Goal: Information Seeking & Learning: Learn about a topic

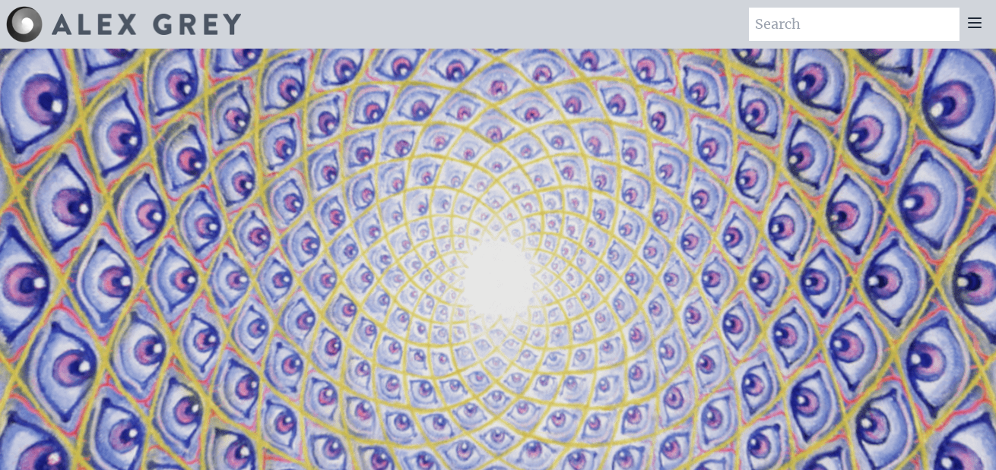
click at [974, 24] on icon at bounding box center [974, 22] width 12 height 9
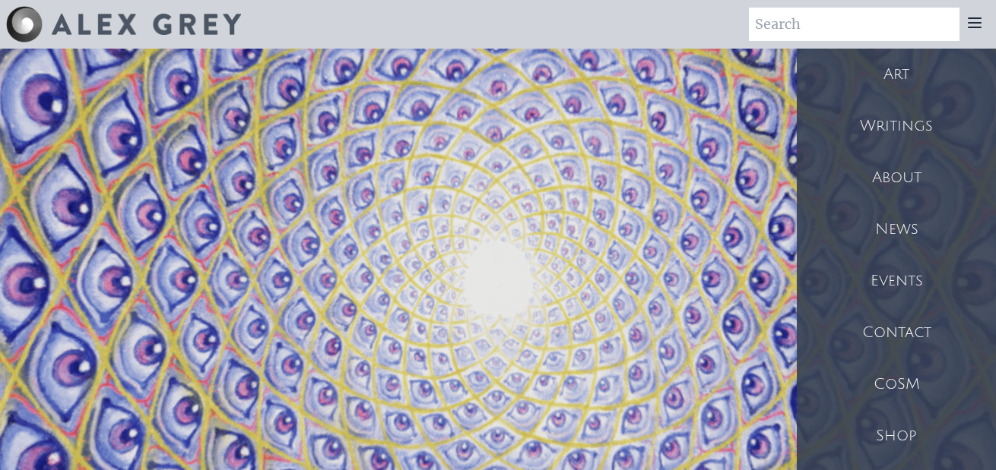
click at [908, 192] on div "About" at bounding box center [896, 178] width 199 height 52
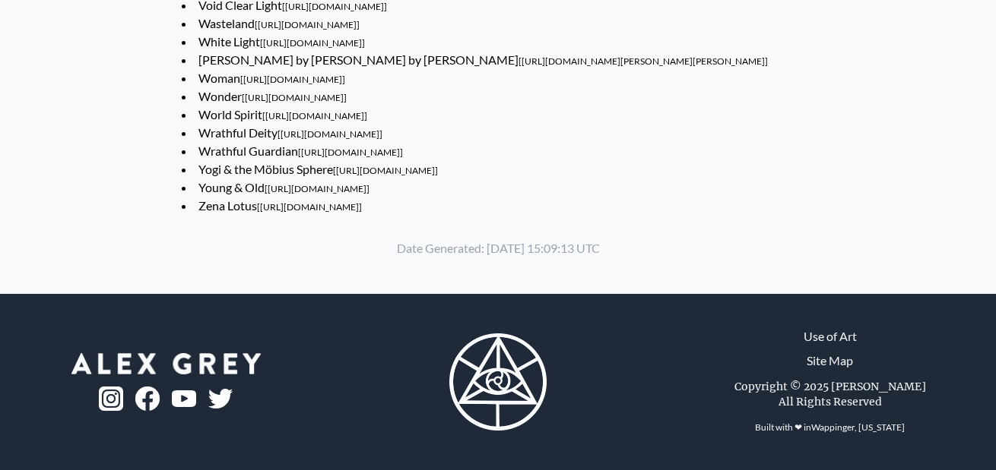
scroll to position [8890, 0]
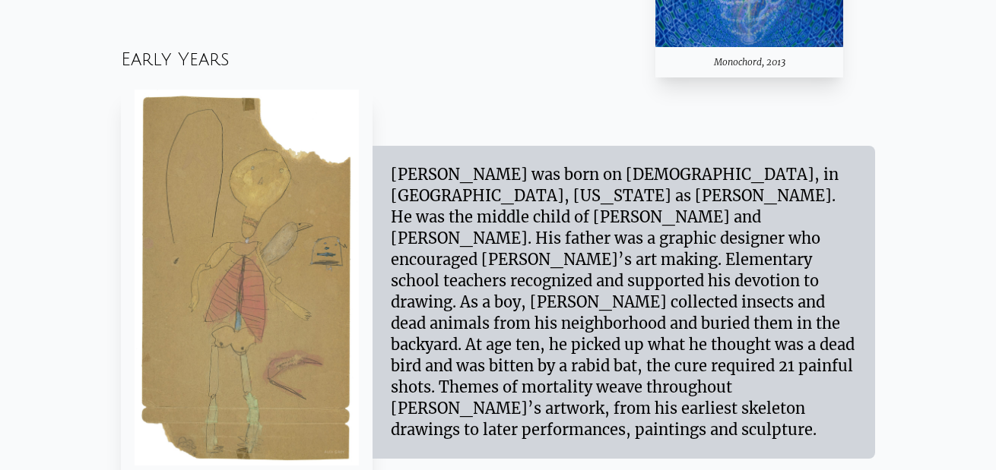
scroll to position [1115, 0]
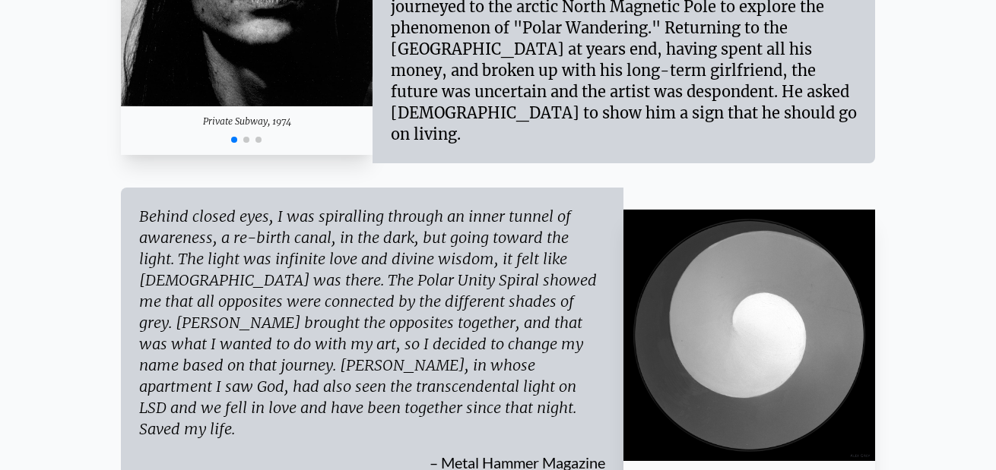
scroll to position [2027, 0]
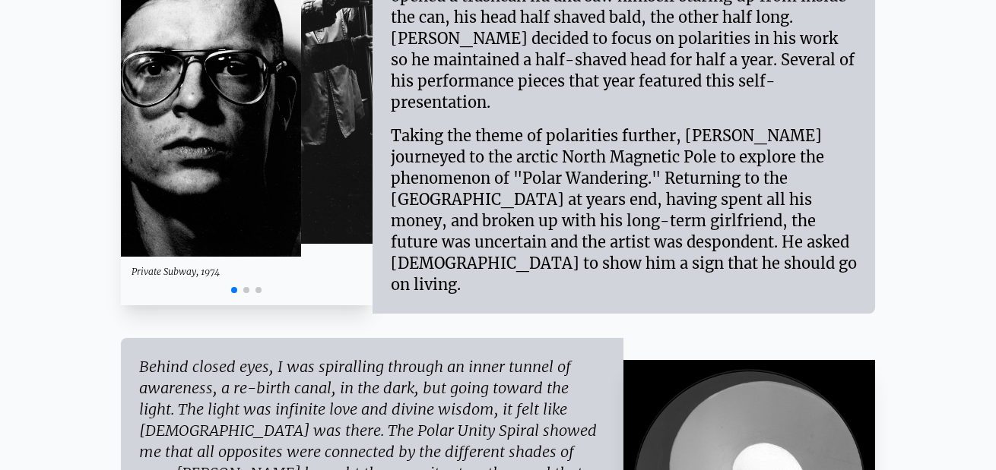
click at [125, 165] on img "1 / 3" at bounding box center [175, 95] width 252 height 323
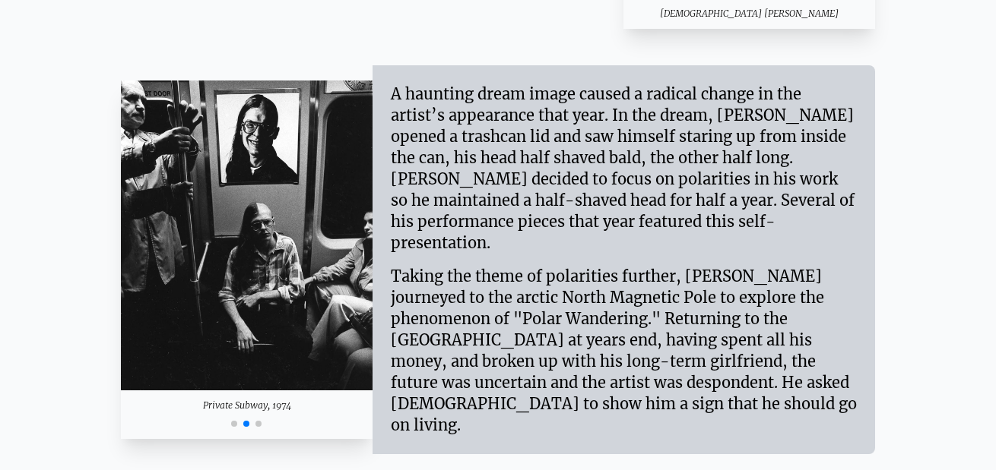
scroll to position [1862, 0]
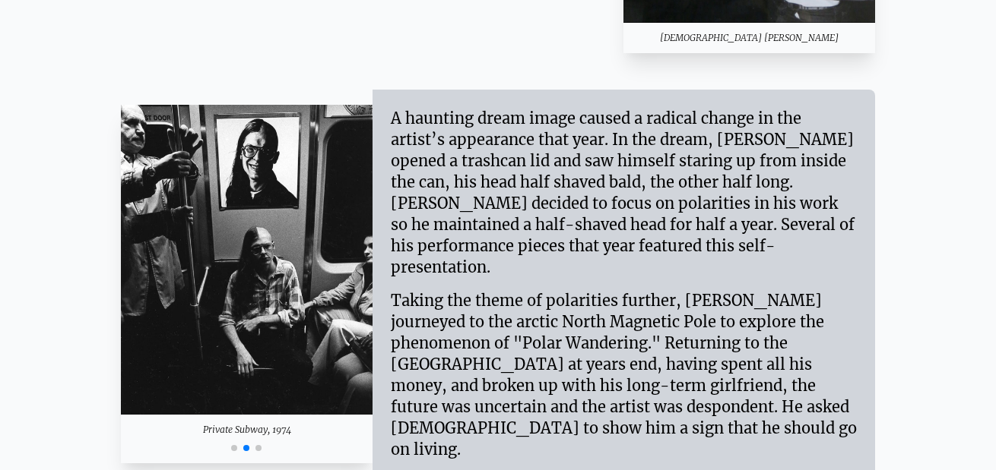
click at [211, 236] on img "2 / 3" at bounding box center [247, 260] width 252 height 310
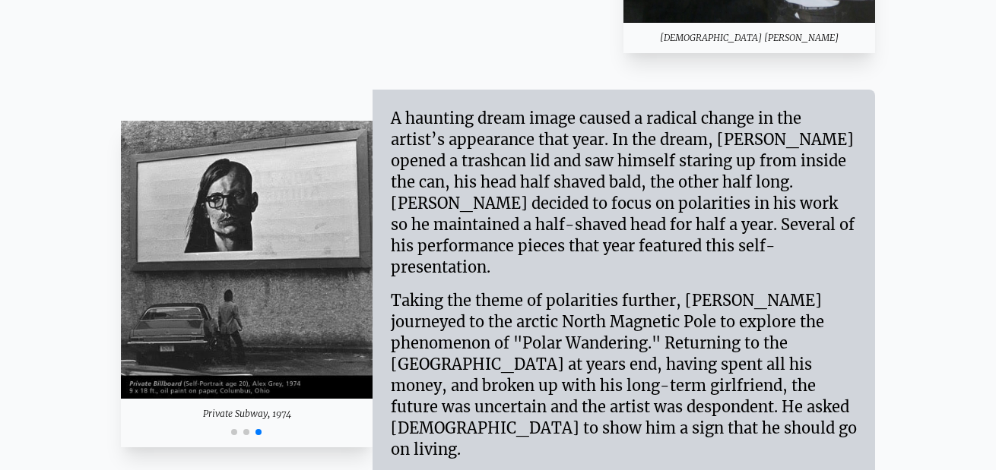
click at [358, 236] on img "3 / 3" at bounding box center [247, 260] width 252 height 278
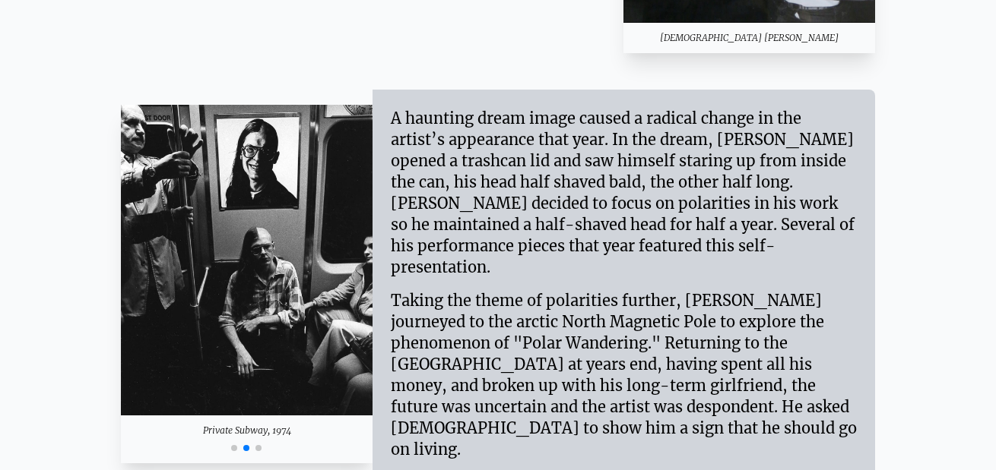
click at [369, 277] on img "2 / 3" at bounding box center [247, 260] width 252 height 310
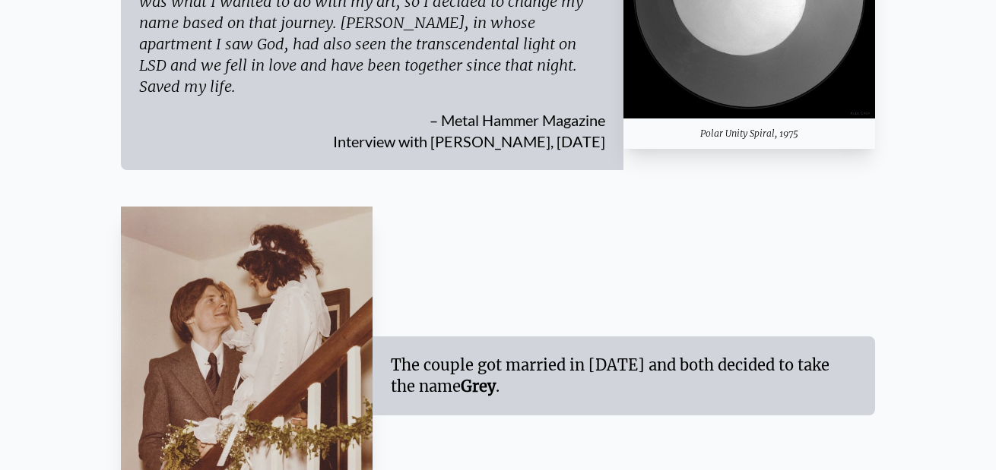
scroll to position [2546, 0]
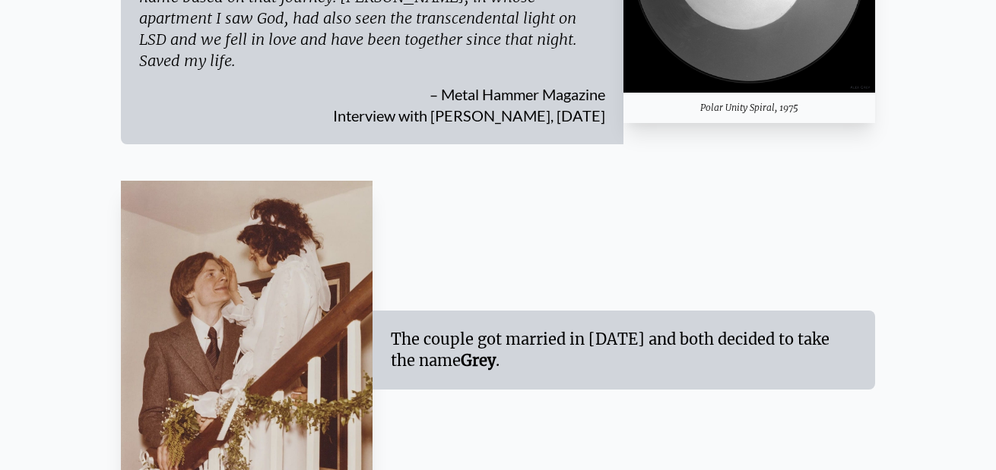
drag, startPoint x: 572, startPoint y: 296, endPoint x: 439, endPoint y: 322, distance: 135.4
click at [439, 329] on div "The couple got married in 1977 and both decided to take the name Grey ." at bounding box center [624, 350] width 466 height 43
drag, startPoint x: 467, startPoint y: 299, endPoint x: 398, endPoint y: 327, distance: 74.4
click at [398, 329] on div "The couple got married in 1977 and both decided to take the name Grey ." at bounding box center [624, 350] width 466 height 43
click at [618, 342] on div "The couple got married in 1977 and both decided to take the name Grey ." at bounding box center [623, 350] width 502 height 79
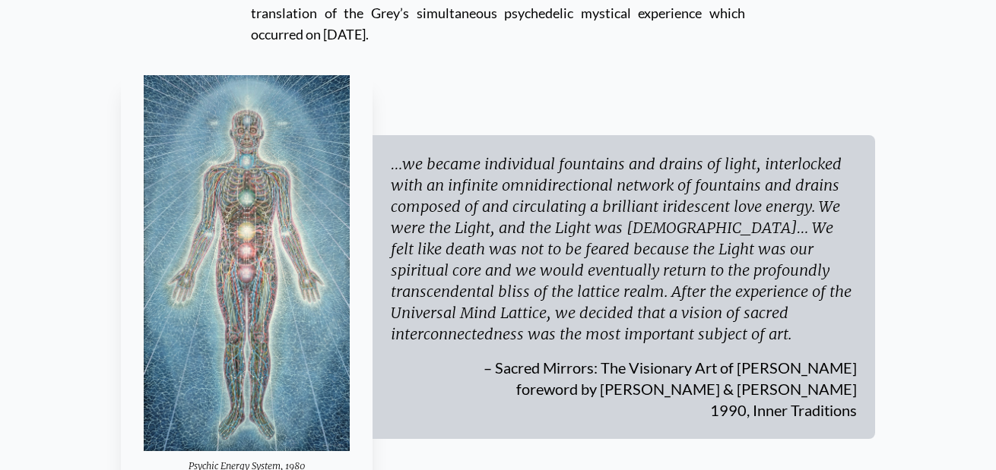
scroll to position [4268, 0]
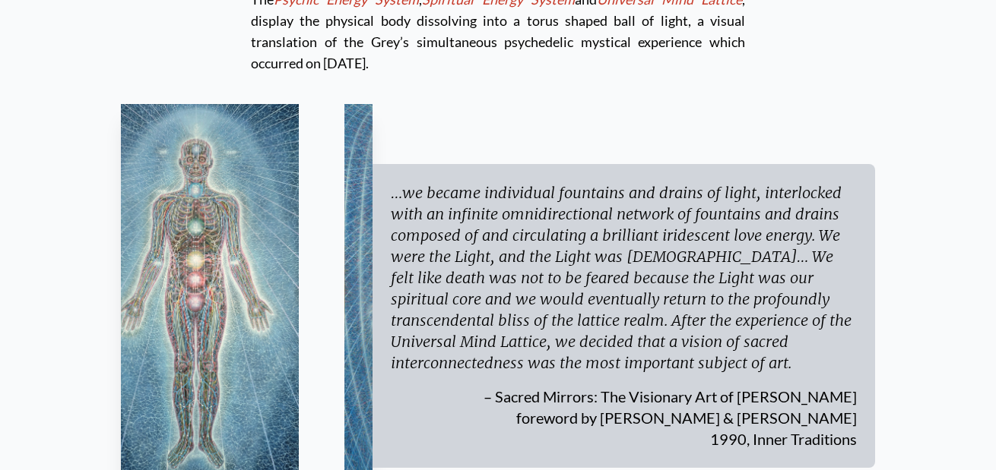
click at [176, 235] on img "1 / 3" at bounding box center [196, 292] width 206 height 376
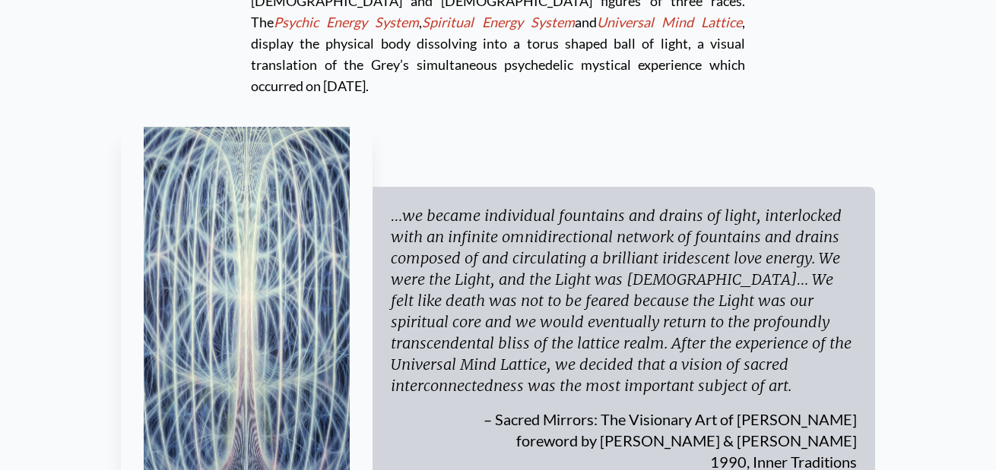
scroll to position [4218, 0]
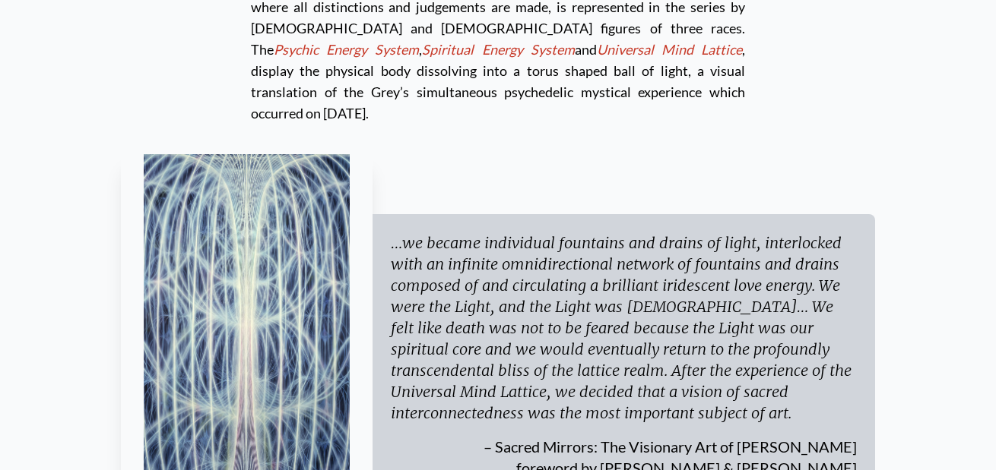
click at [309, 249] on img "3 / 3" at bounding box center [247, 342] width 207 height 376
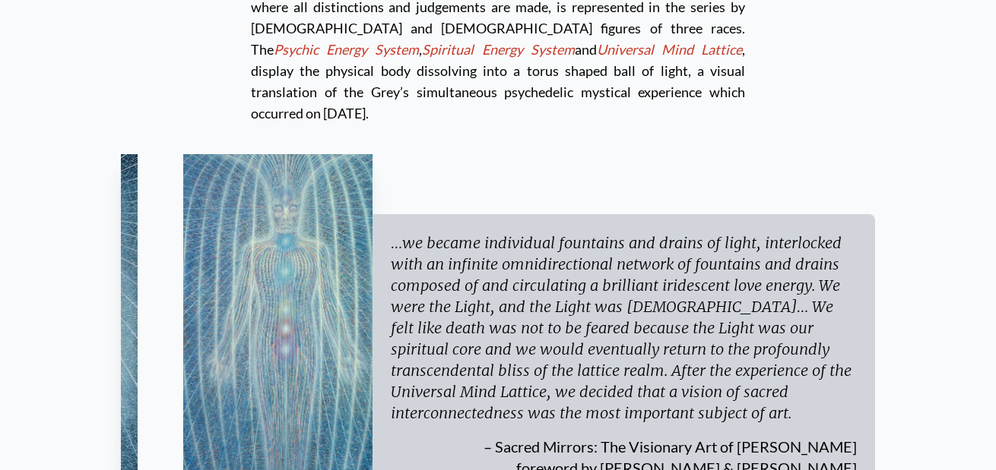
click at [296, 249] on img "2 / 3" at bounding box center [286, 342] width 206 height 376
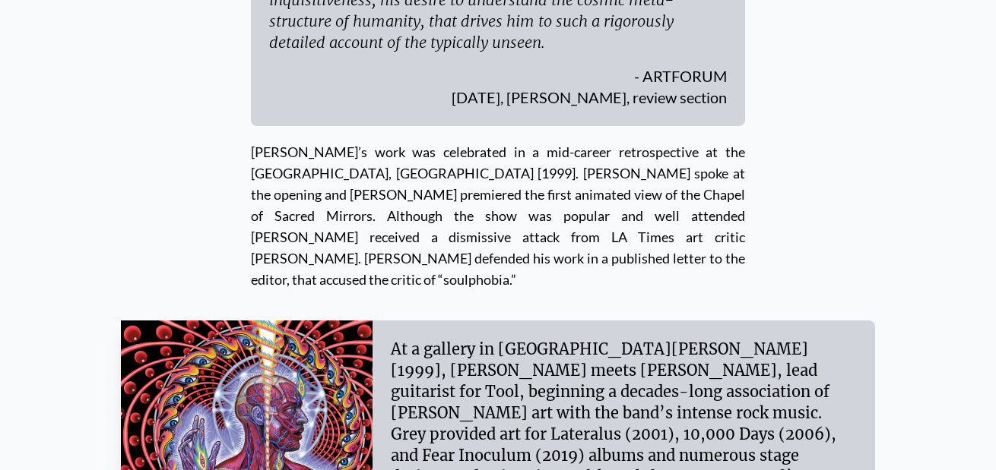
scroll to position [5662, 0]
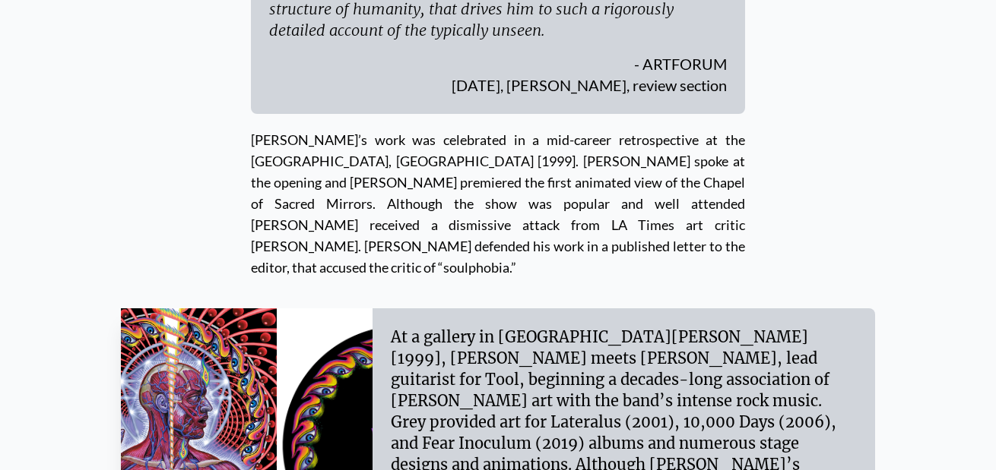
click at [168, 309] on img "1 / 5" at bounding box center [151, 420] width 252 height 223
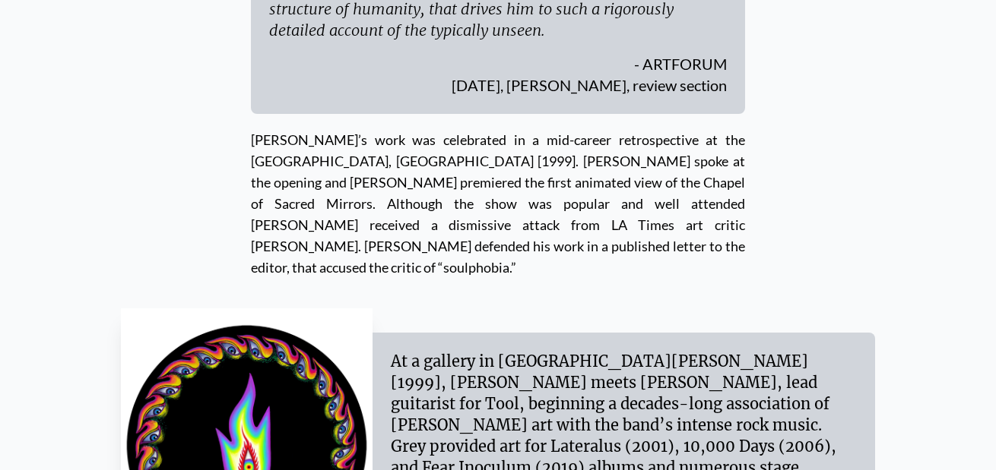
click at [200, 309] on img "2 / 5" at bounding box center [247, 444] width 252 height 271
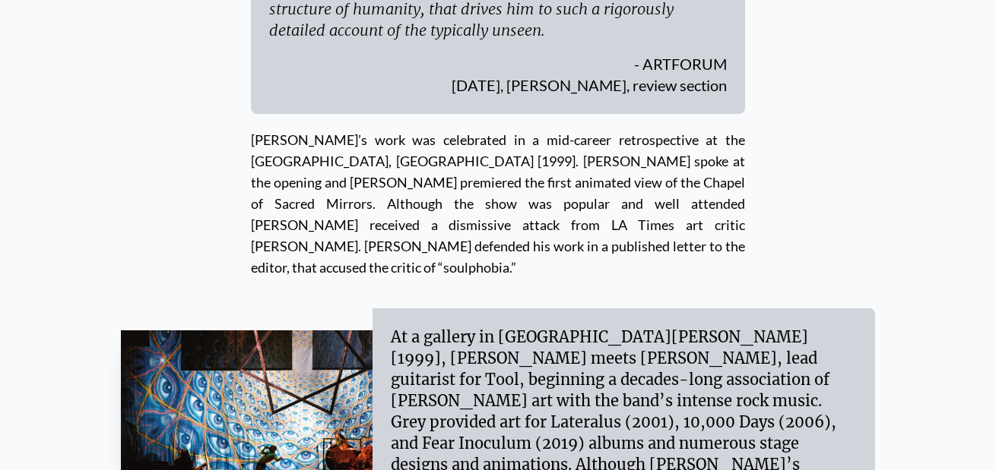
click at [180, 331] on img "3 / 5" at bounding box center [247, 420] width 252 height 178
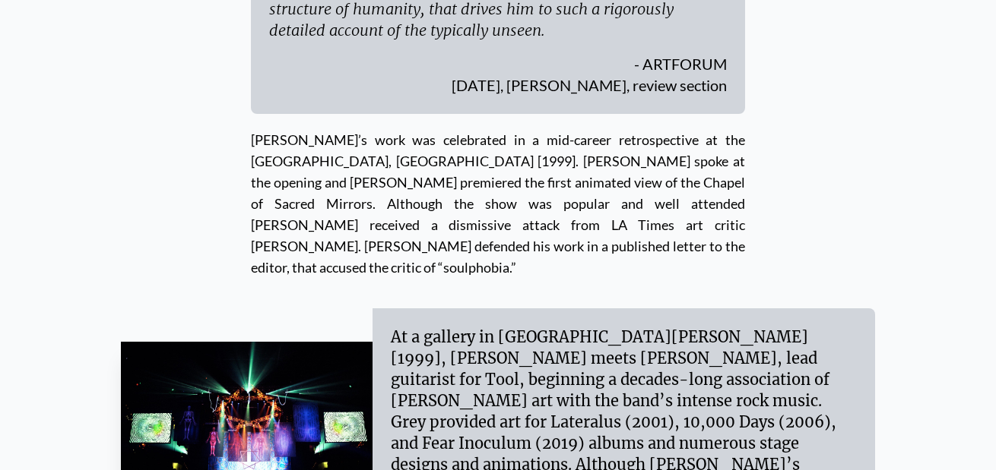
click at [146, 342] on img "4 / 5" at bounding box center [247, 419] width 252 height 155
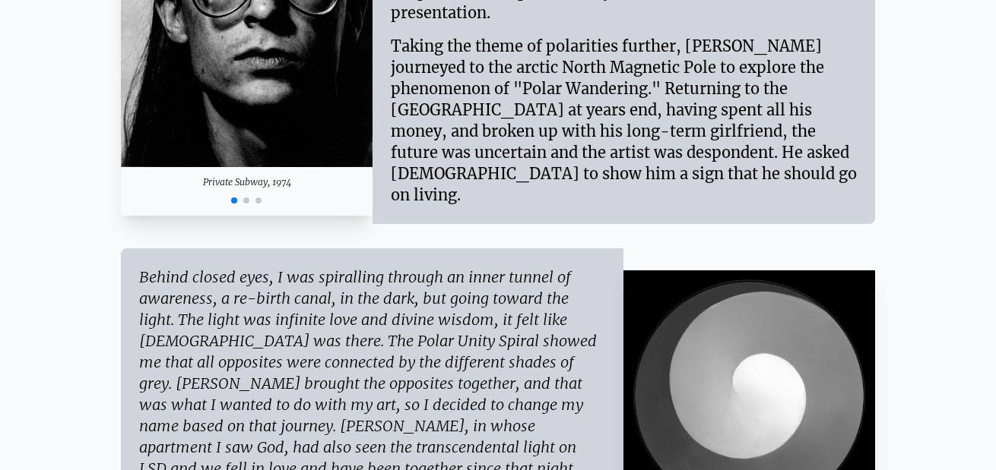
scroll to position [0, 0]
